Goal: Information Seeking & Learning: Learn about a topic

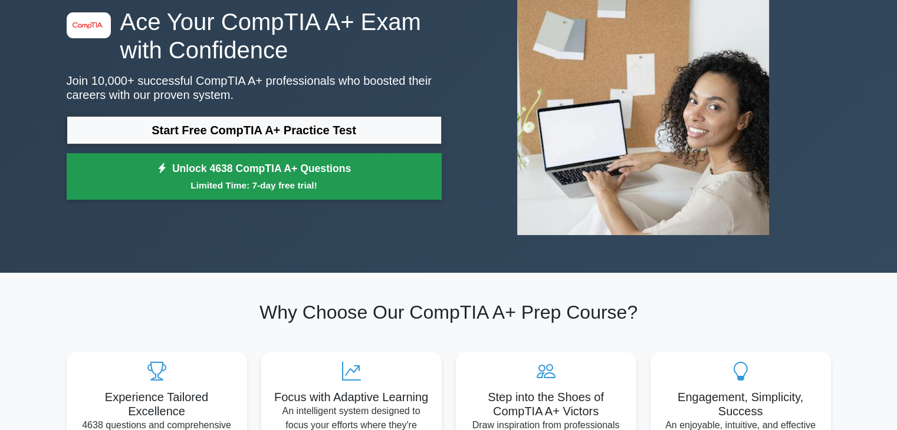
scroll to position [98, 0]
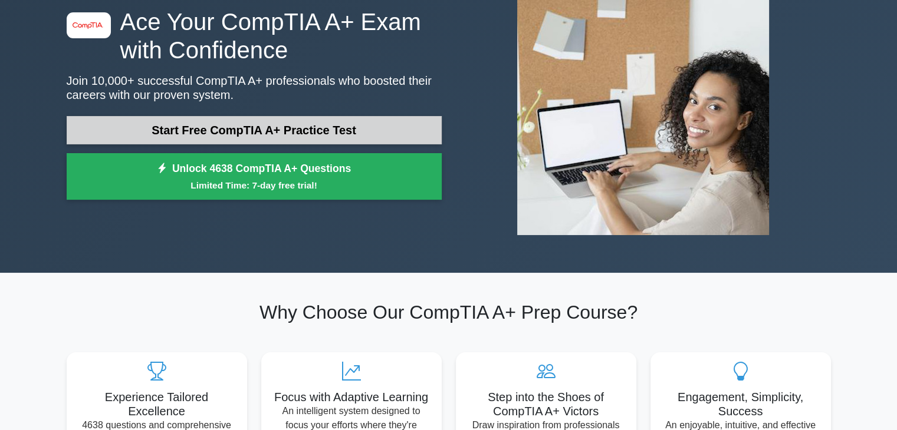
click at [375, 125] on link "Start Free CompTIA A+ Practice Test" at bounding box center [254, 130] width 375 height 28
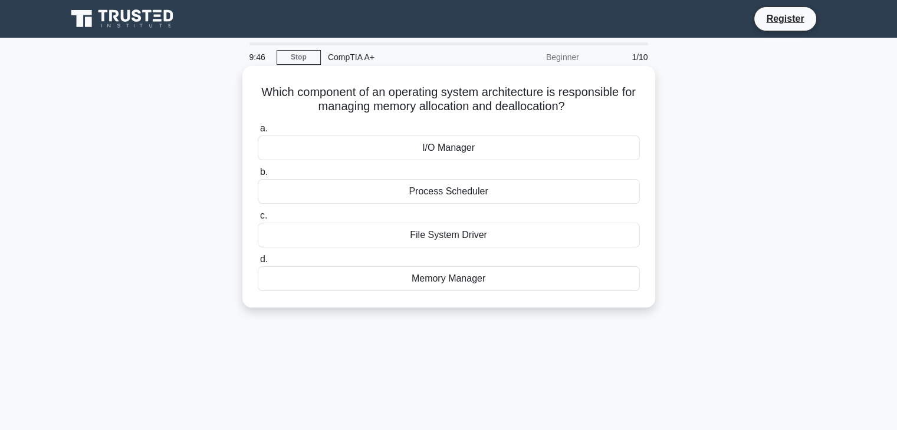
click at [541, 285] on div "Memory Manager" at bounding box center [449, 278] width 382 height 25
click at [258, 264] on input "d. Memory Manager" at bounding box center [258, 260] width 0 height 8
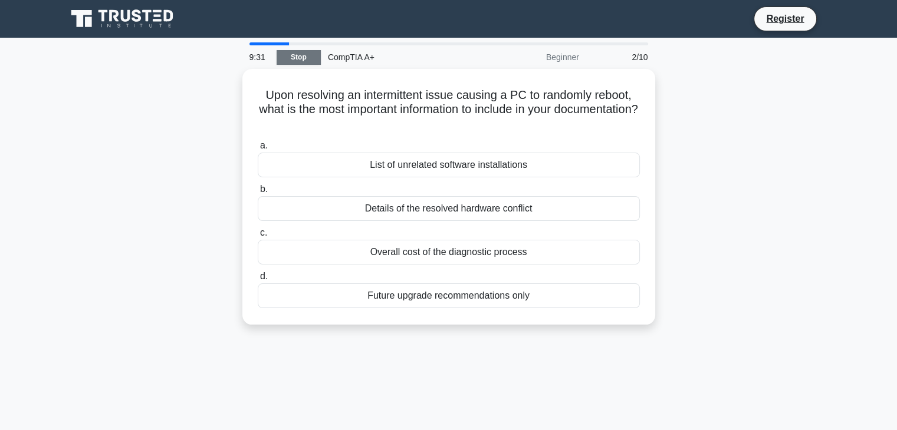
click at [312, 57] on link "Stop" at bounding box center [298, 57] width 44 height 15
